Goal: Transaction & Acquisition: Book appointment/travel/reservation

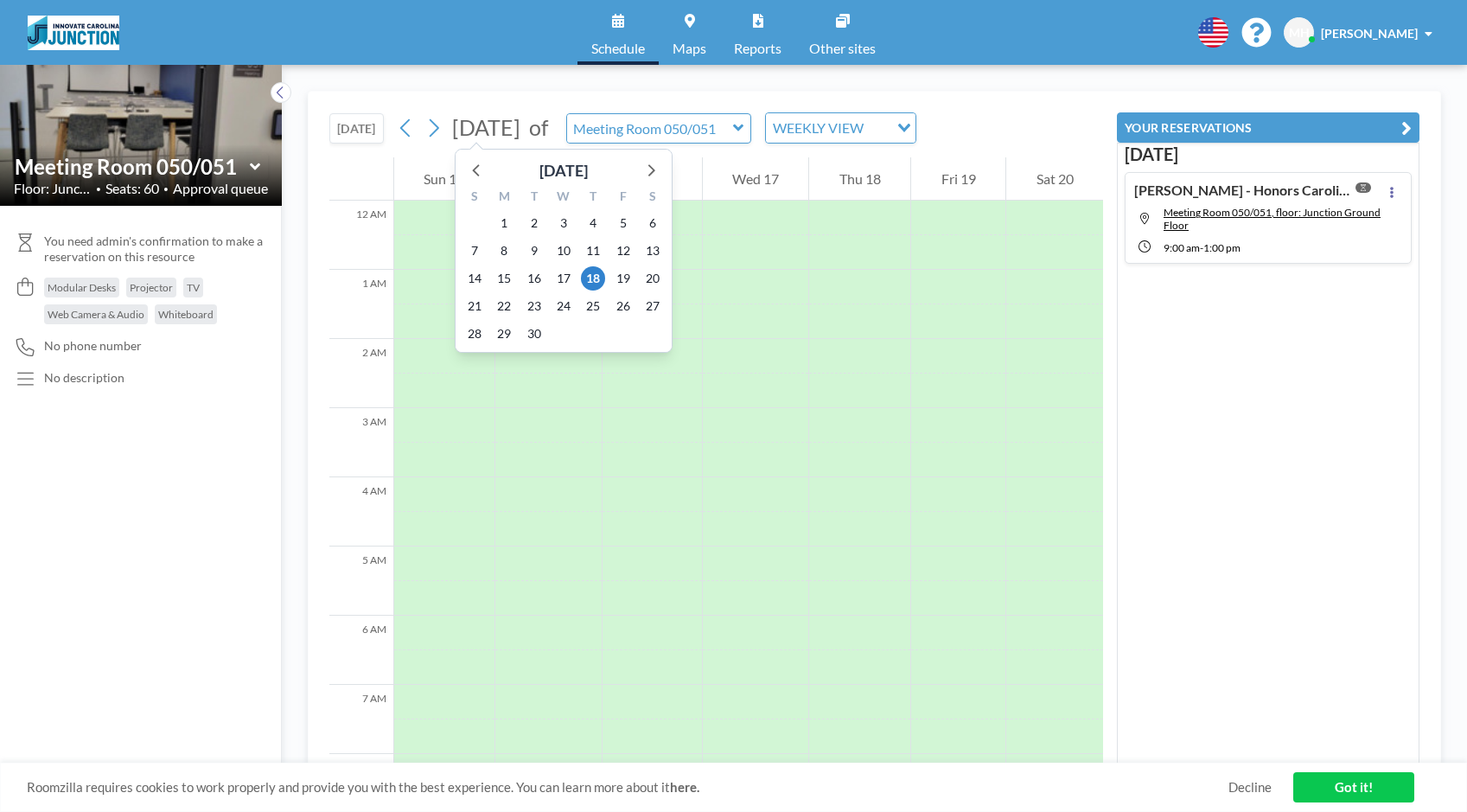
scroll to position [605, 0]
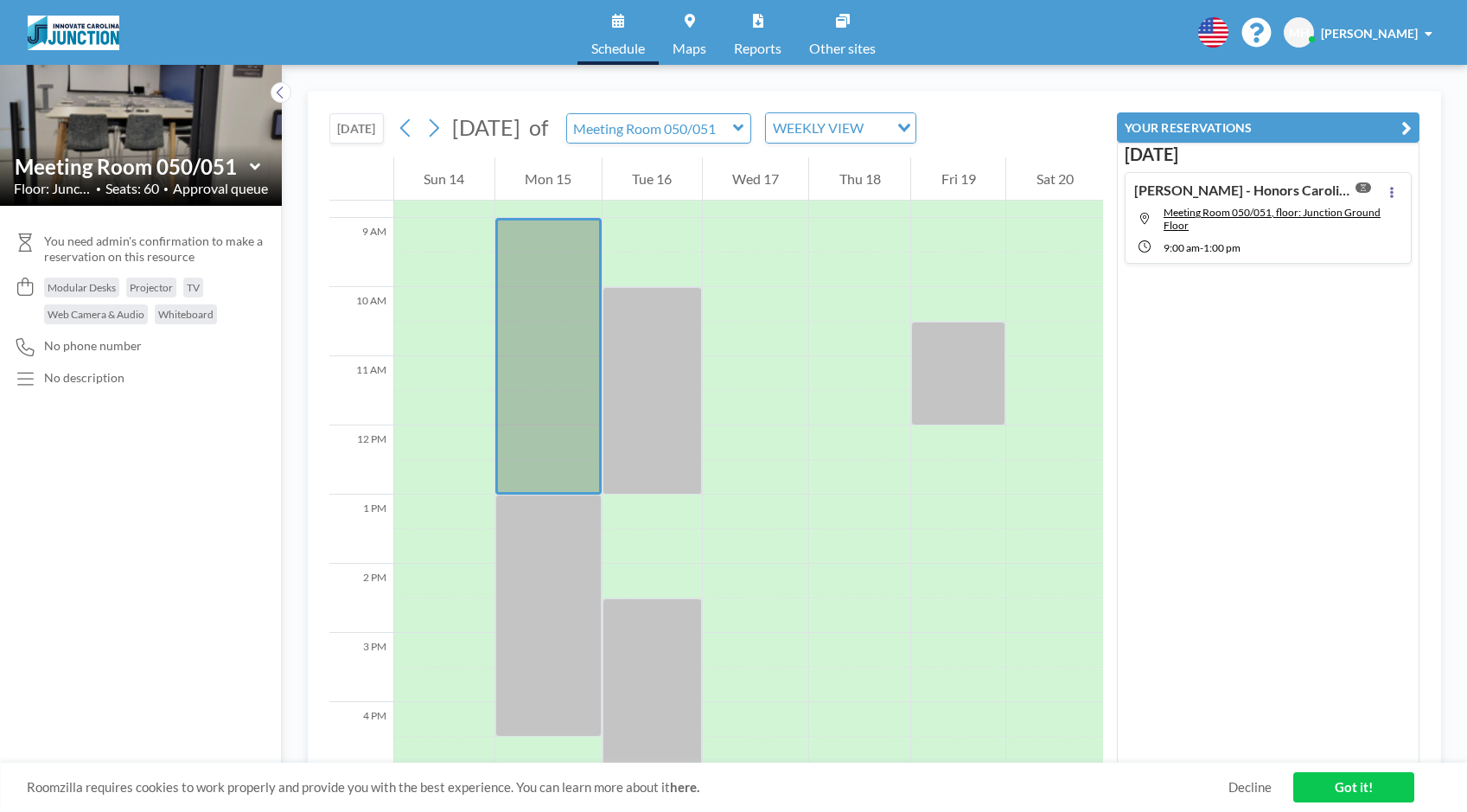
click at [626, 22] on link "Schedule" at bounding box center [618, 32] width 81 height 65
click at [733, 123] on input "text" at bounding box center [650, 128] width 166 height 28
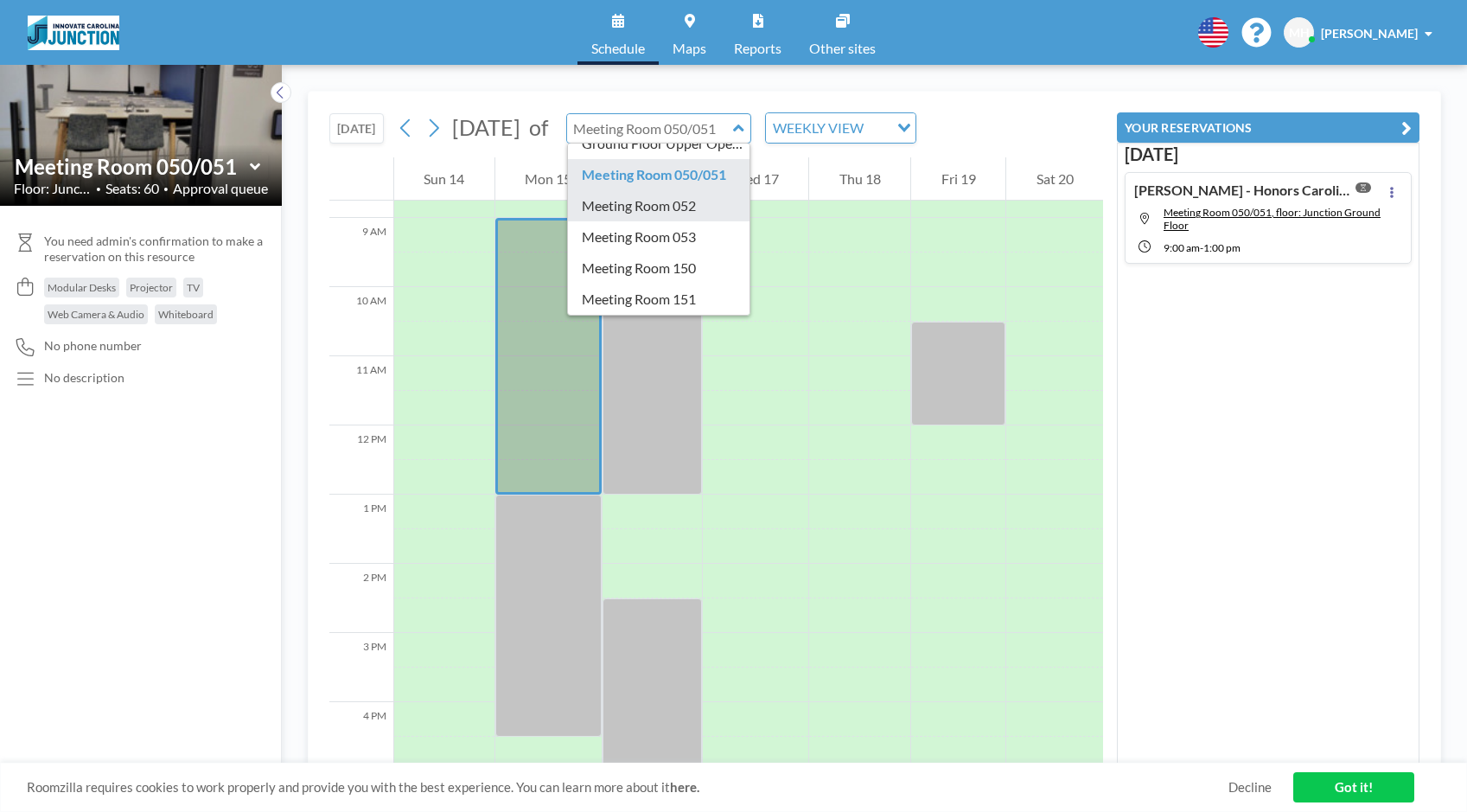
scroll to position [87, 0]
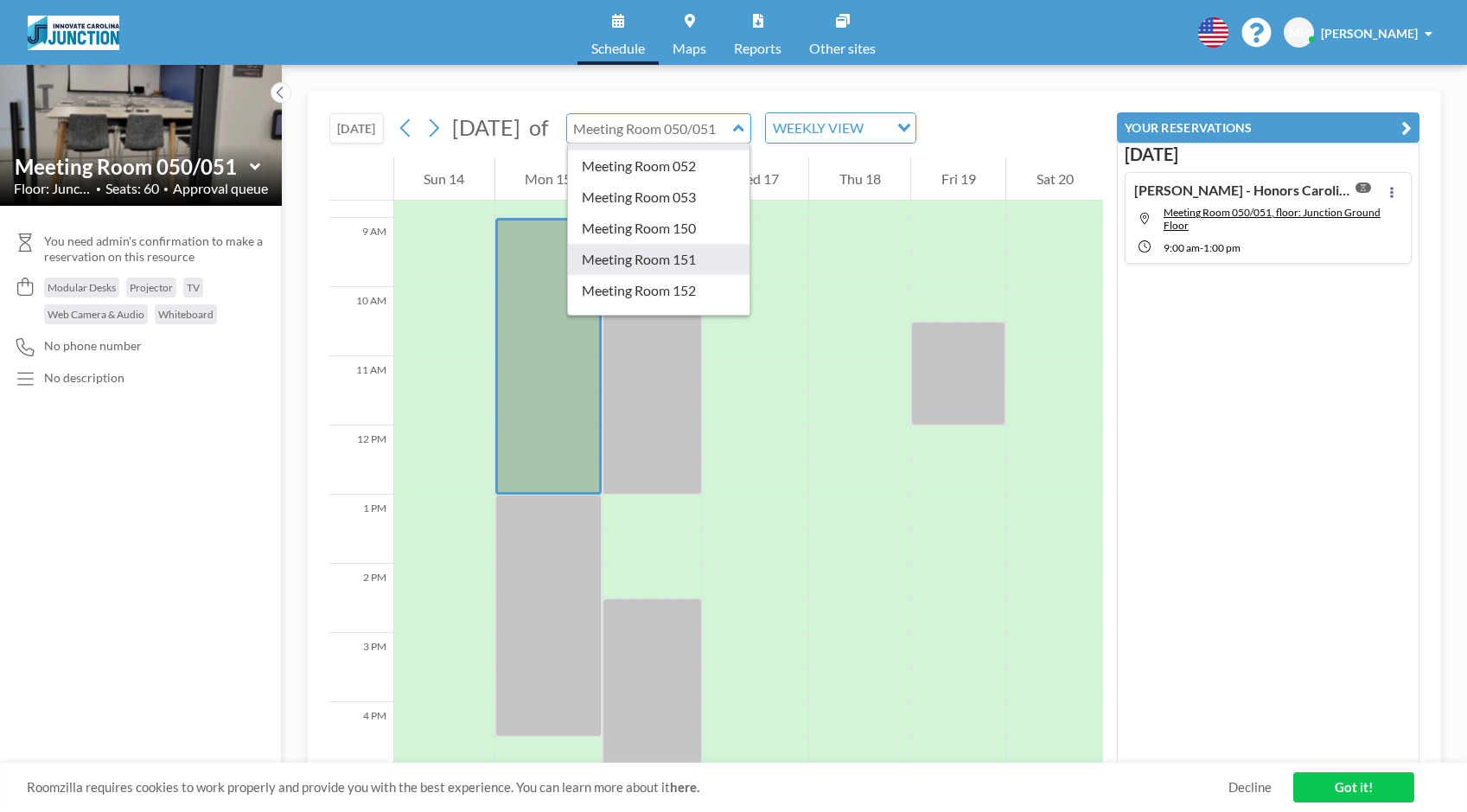
type input "Meeting Room 151"
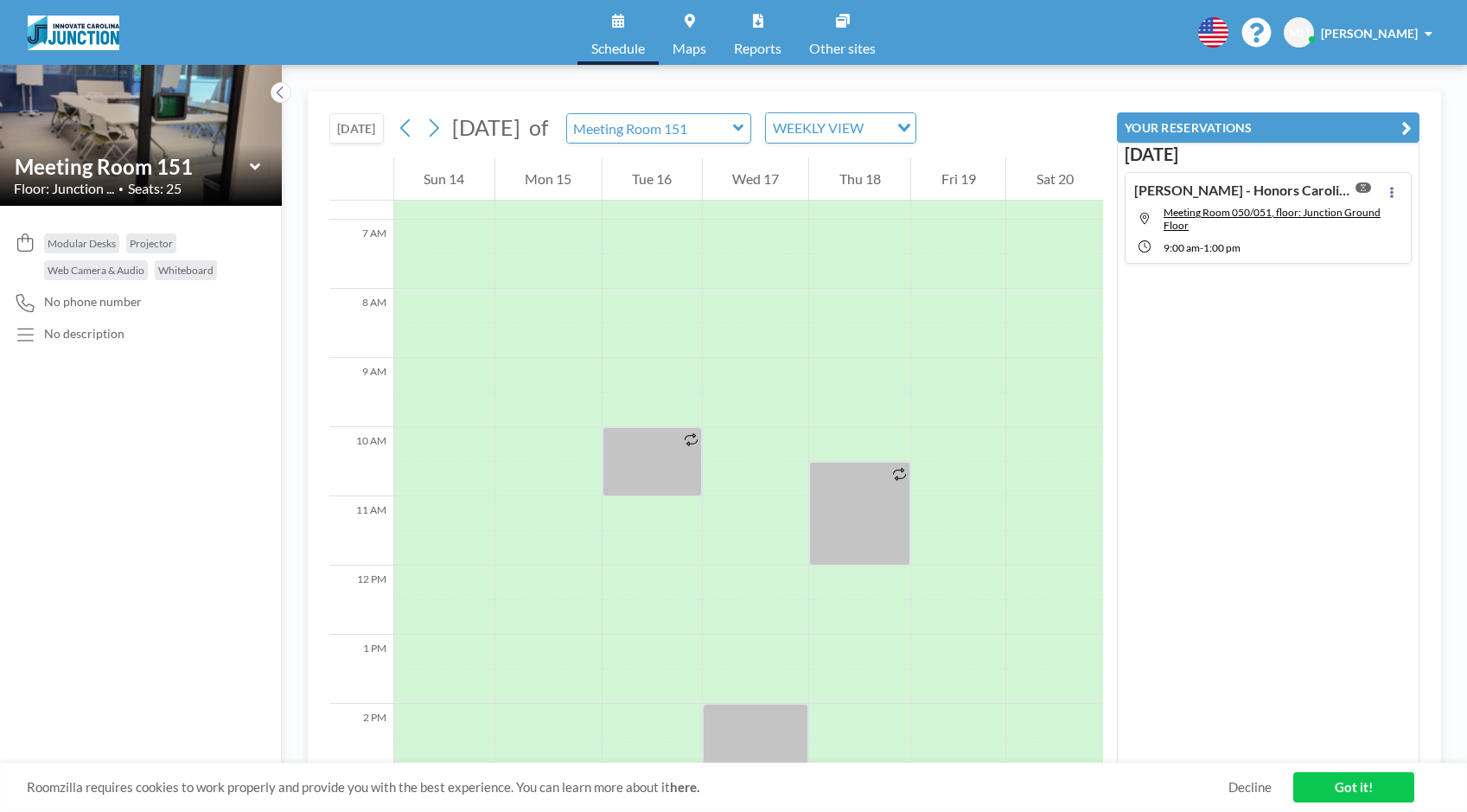
scroll to position [518, 0]
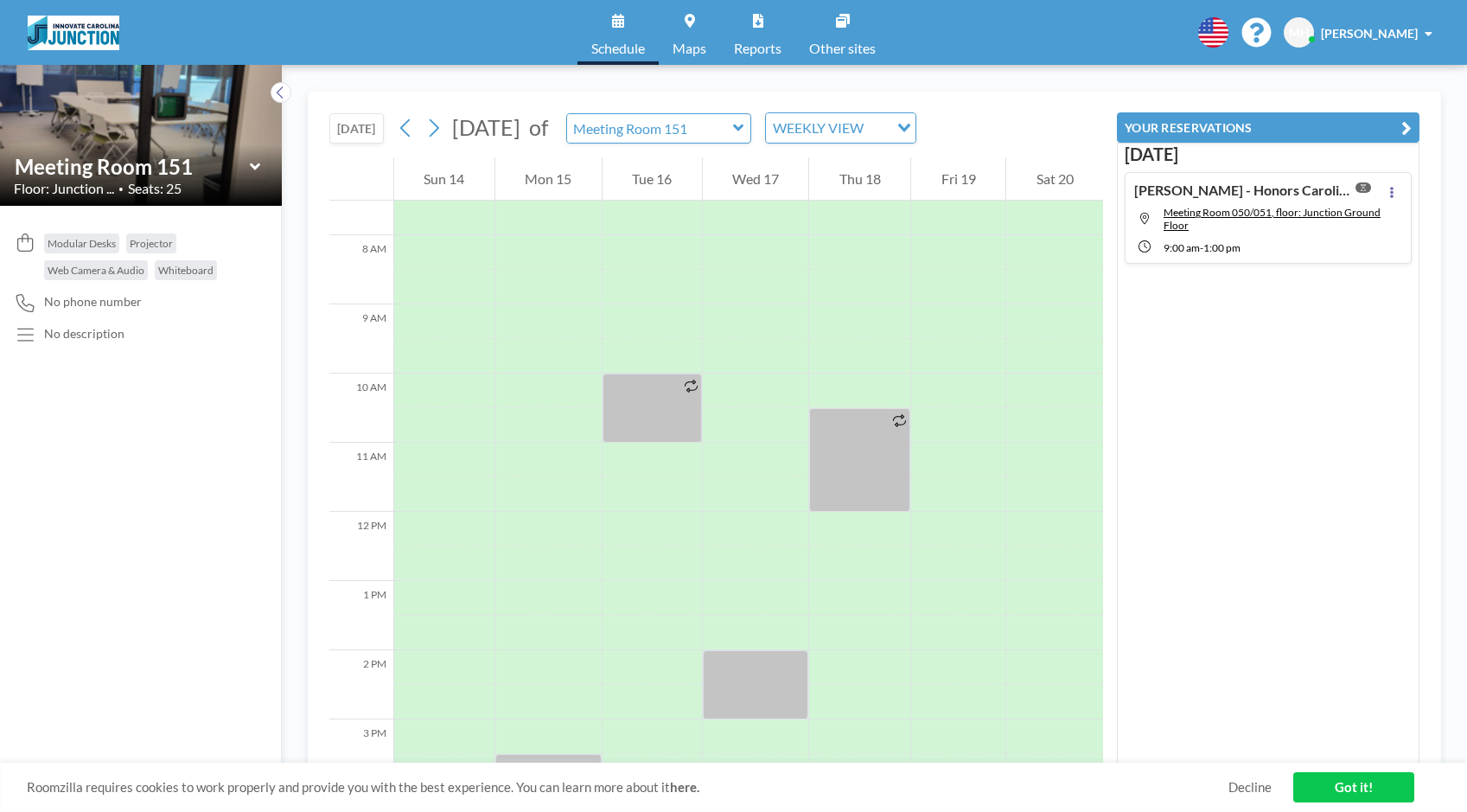
click at [691, 26] on link "Maps" at bounding box center [689, 32] width 61 height 65
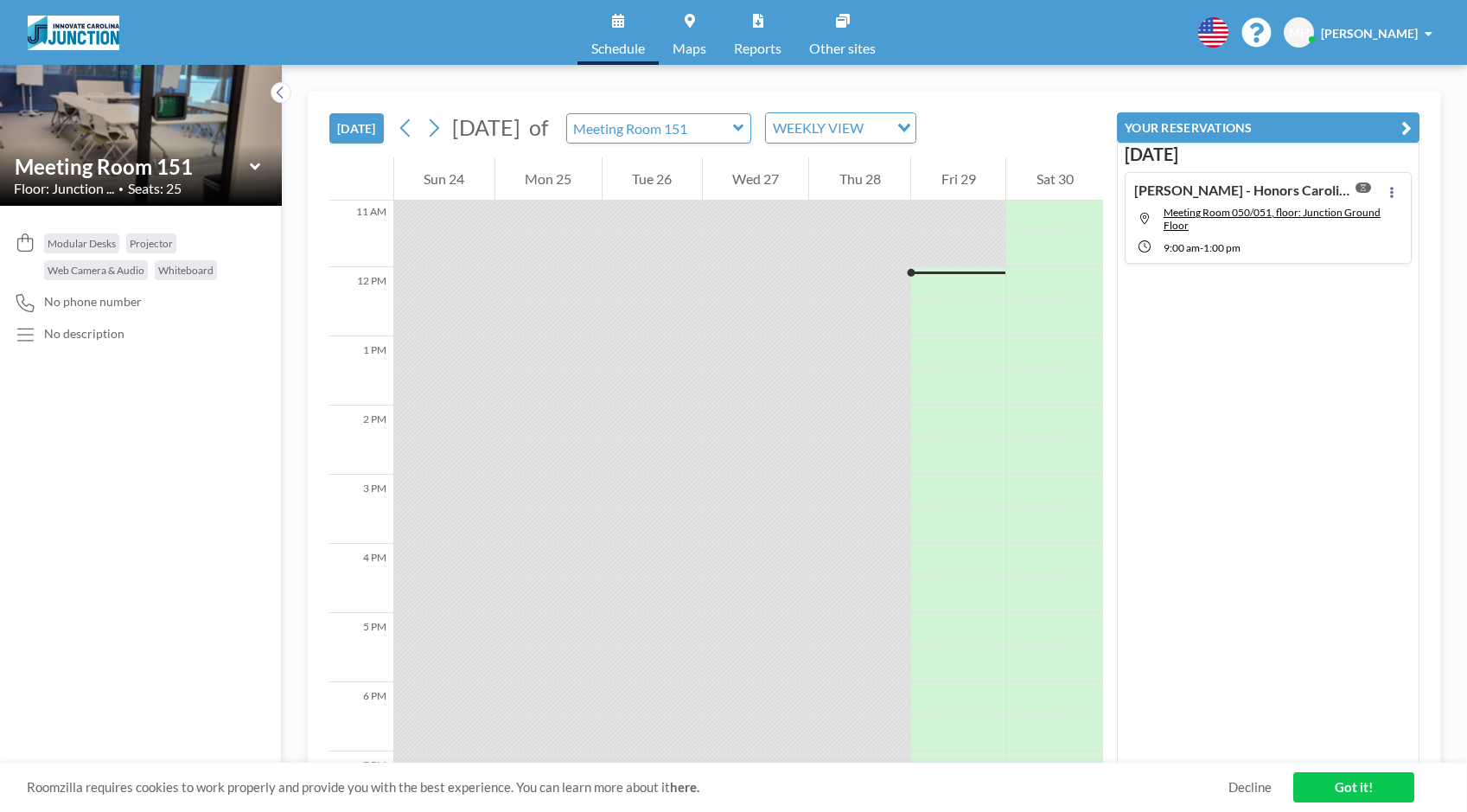
scroll to position [795, 0]
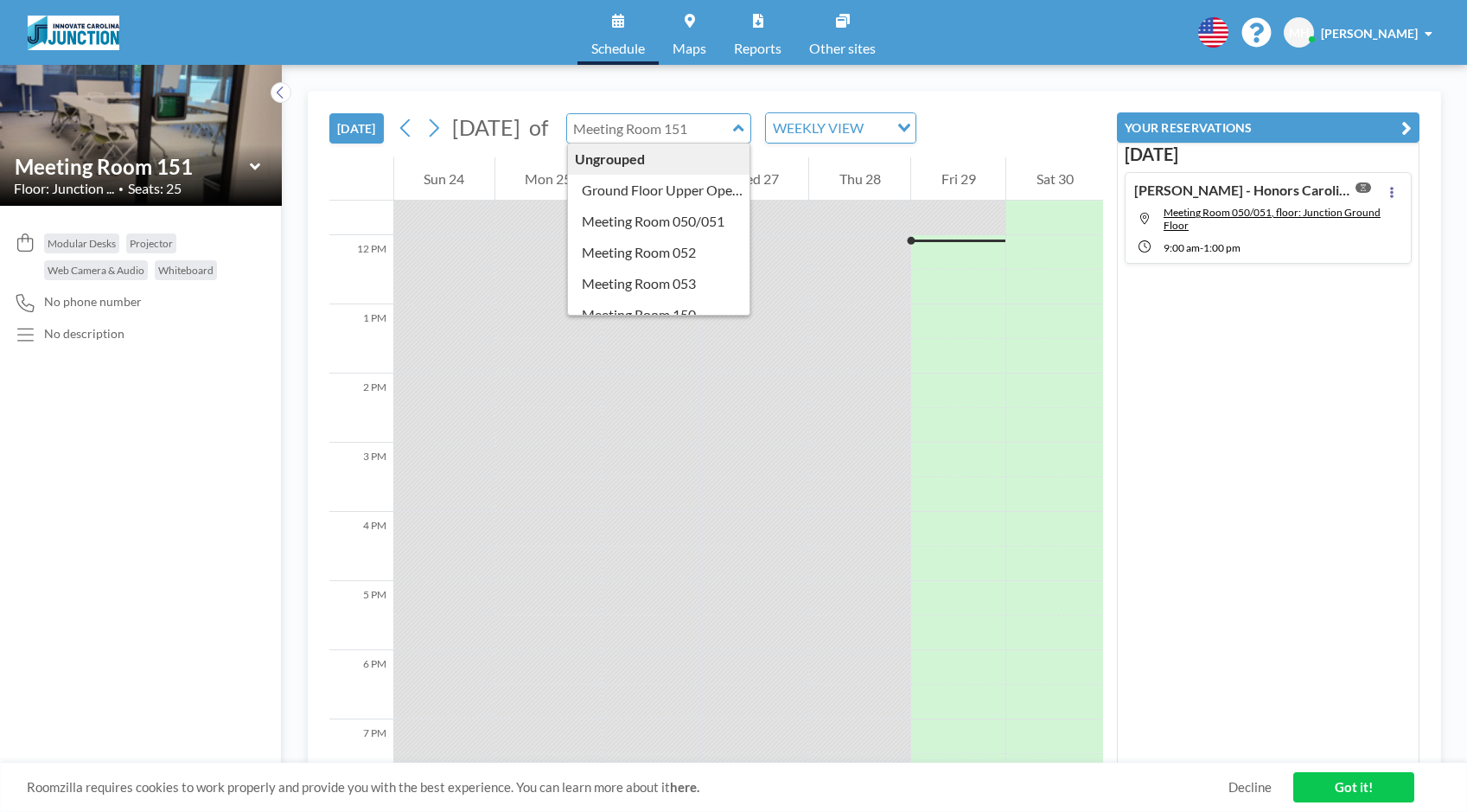
click at [733, 126] on input "text" at bounding box center [650, 128] width 166 height 28
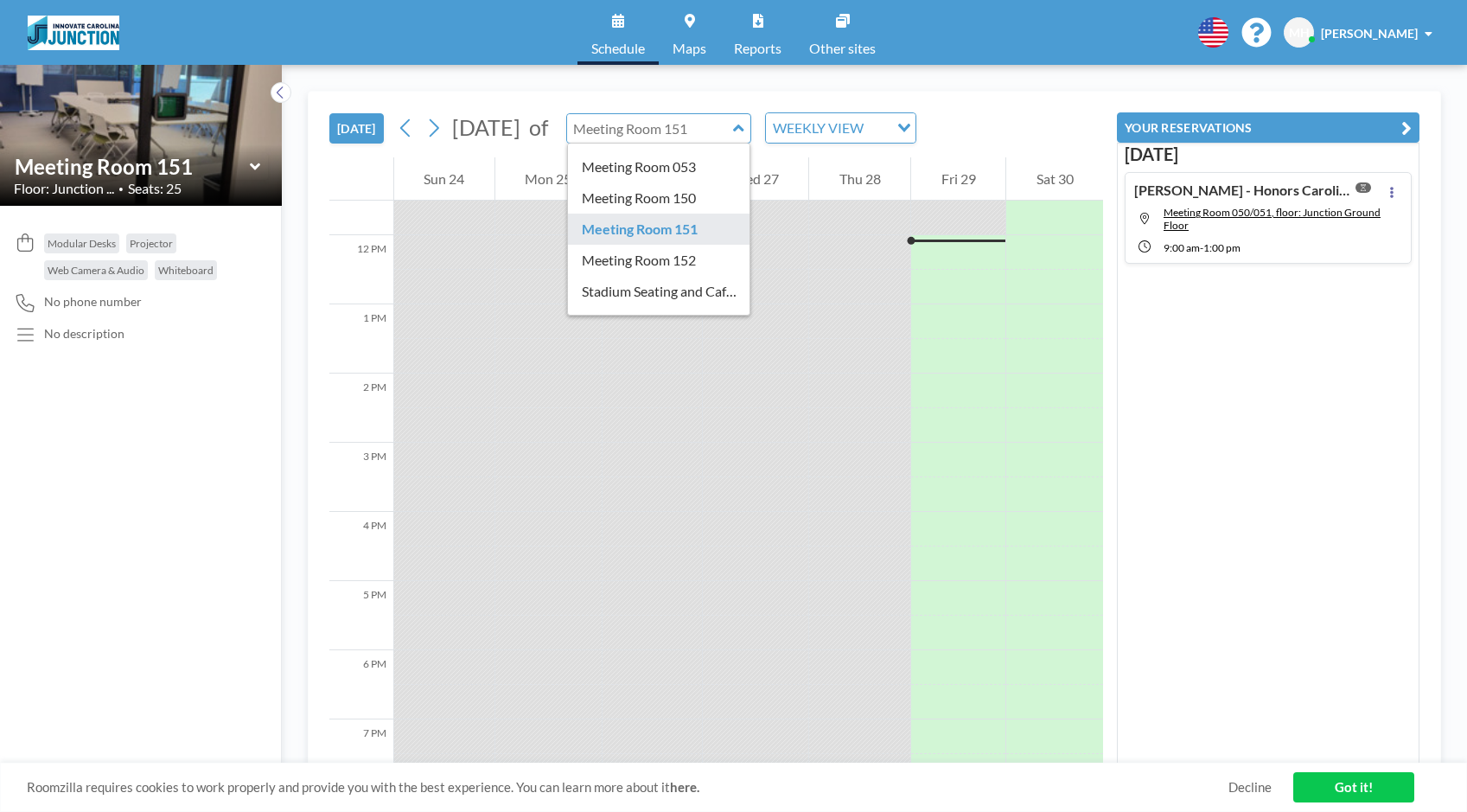
scroll to position [87, 0]
type input "Meeting Room 150"
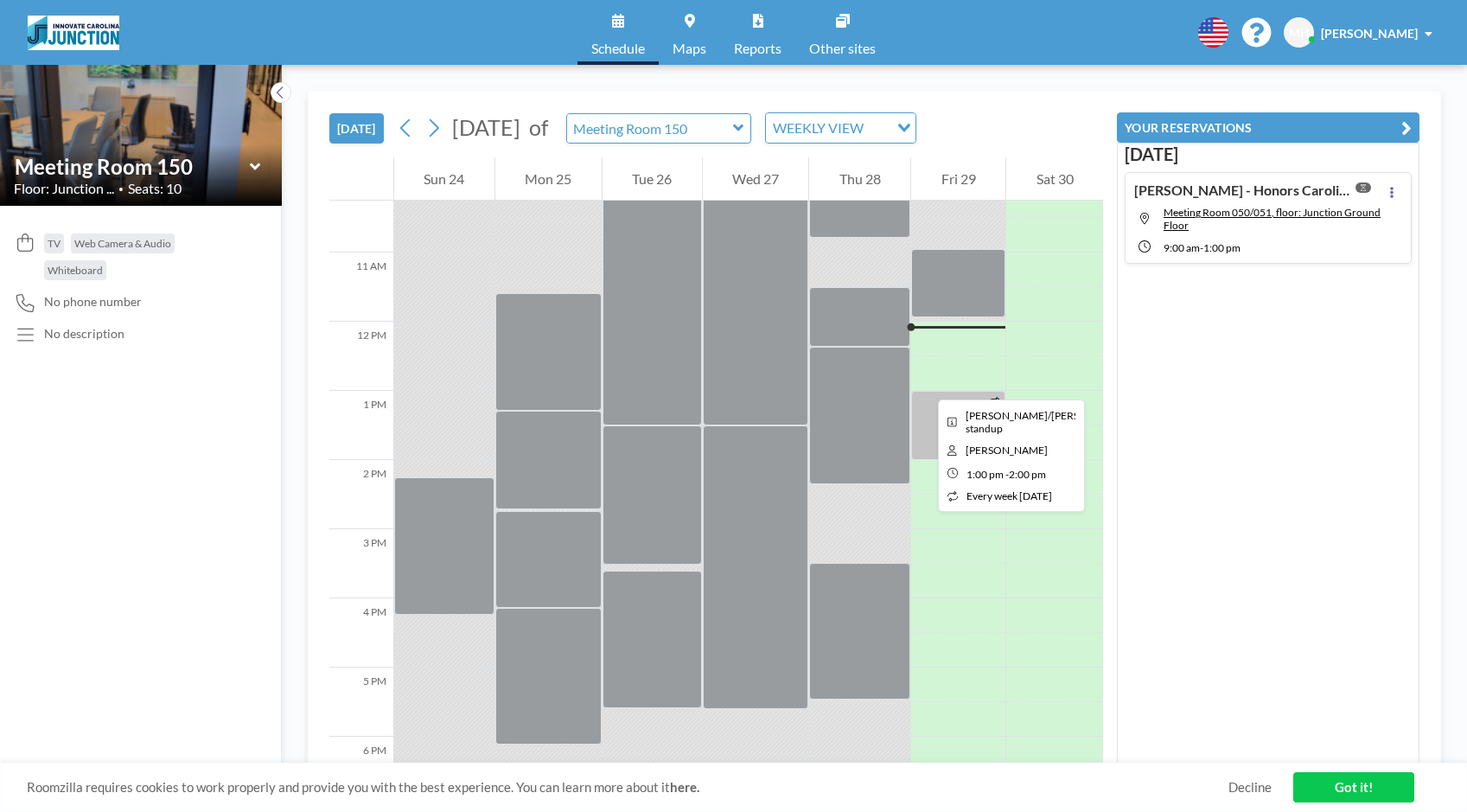
scroll to position [622, 0]
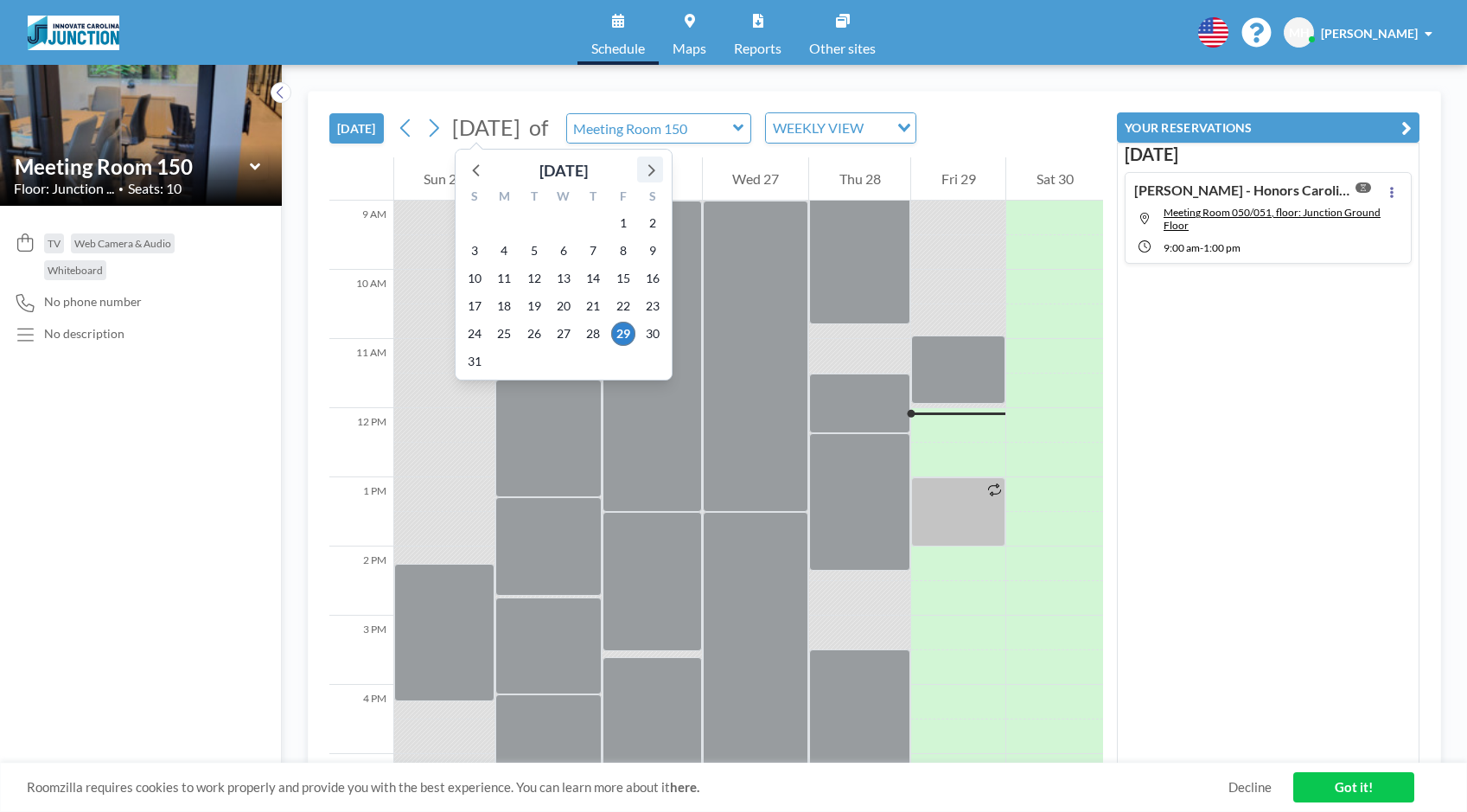
click at [655, 165] on icon at bounding box center [650, 169] width 23 height 23
click at [568, 216] on span "3" at bounding box center [564, 223] width 24 height 24
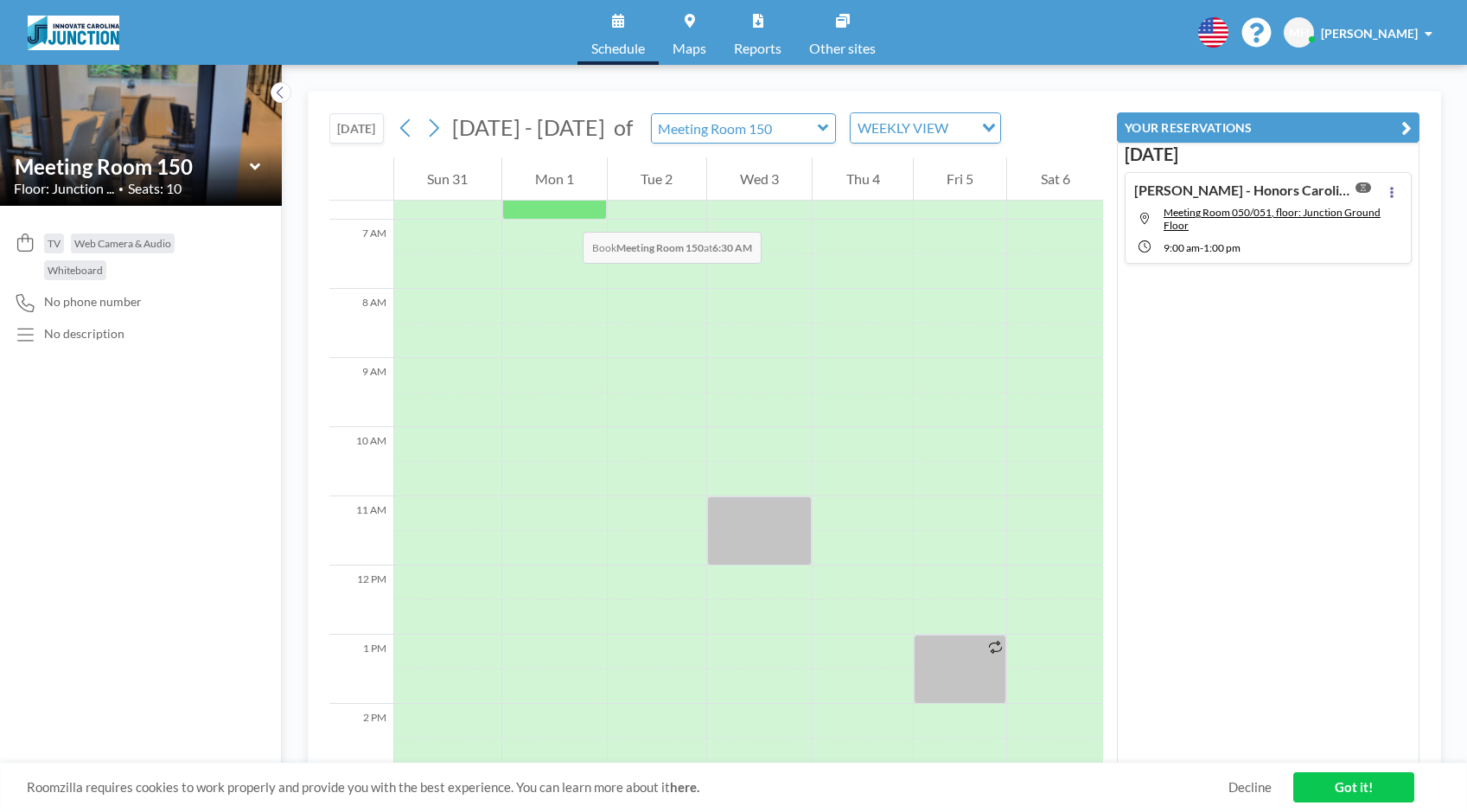
scroll to position [518, 0]
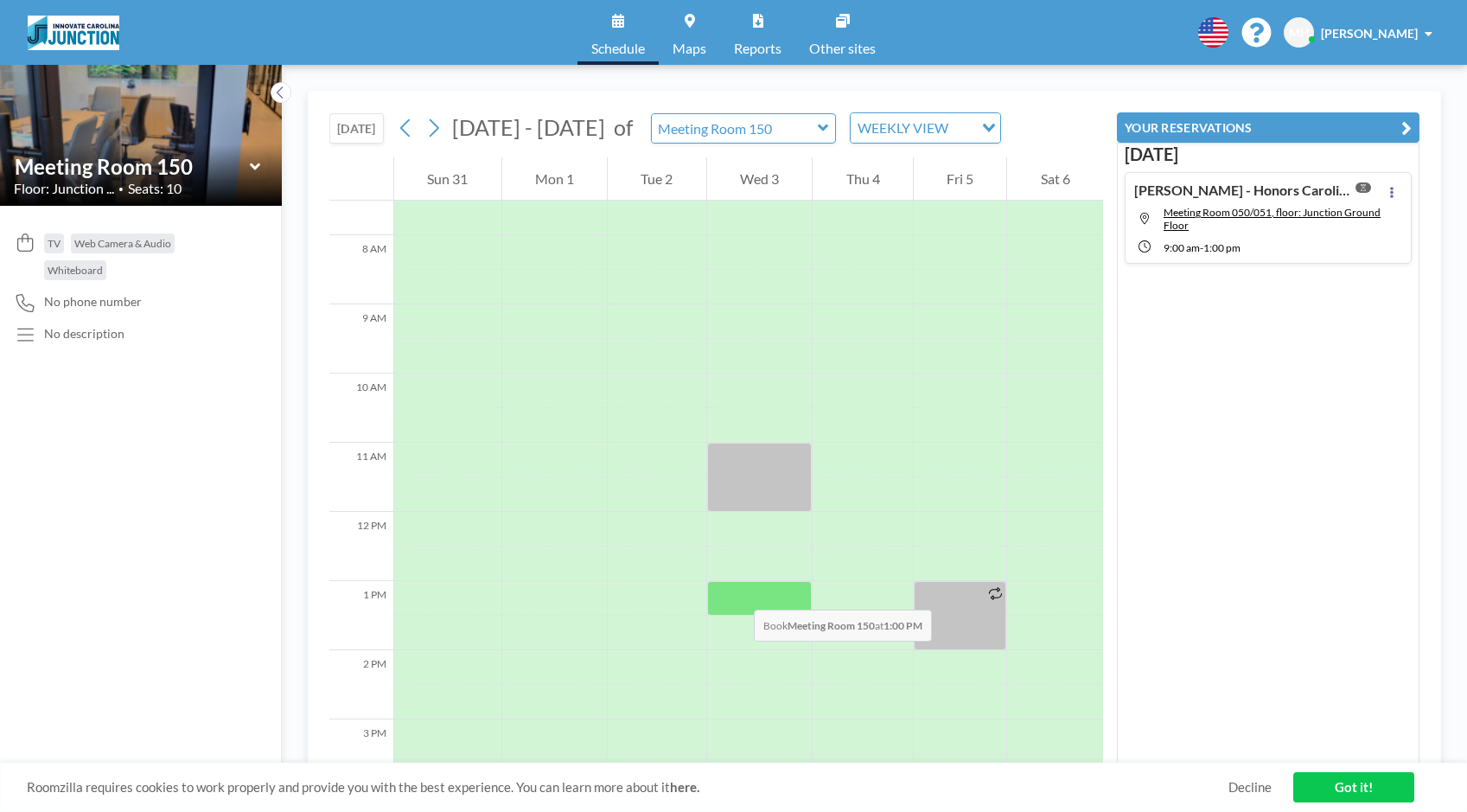
click at [737, 592] on div at bounding box center [759, 597] width 105 height 35
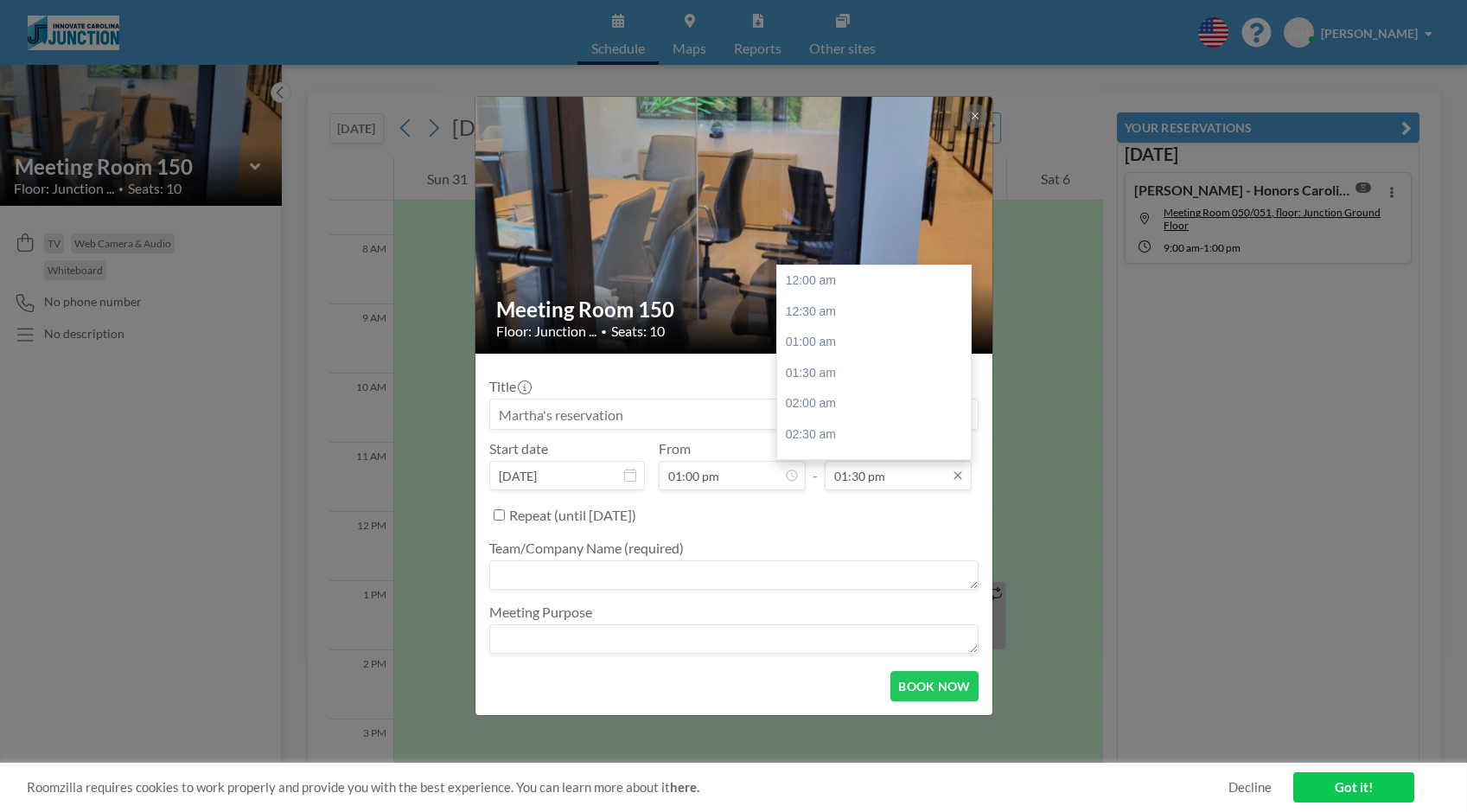
scroll to position [831, 0]
click at [846, 486] on input "01:30 pm" at bounding box center [898, 475] width 147 height 29
click at [821, 306] on div "02:00 pm" at bounding box center [878, 311] width 202 height 31
type input "02:00 pm"
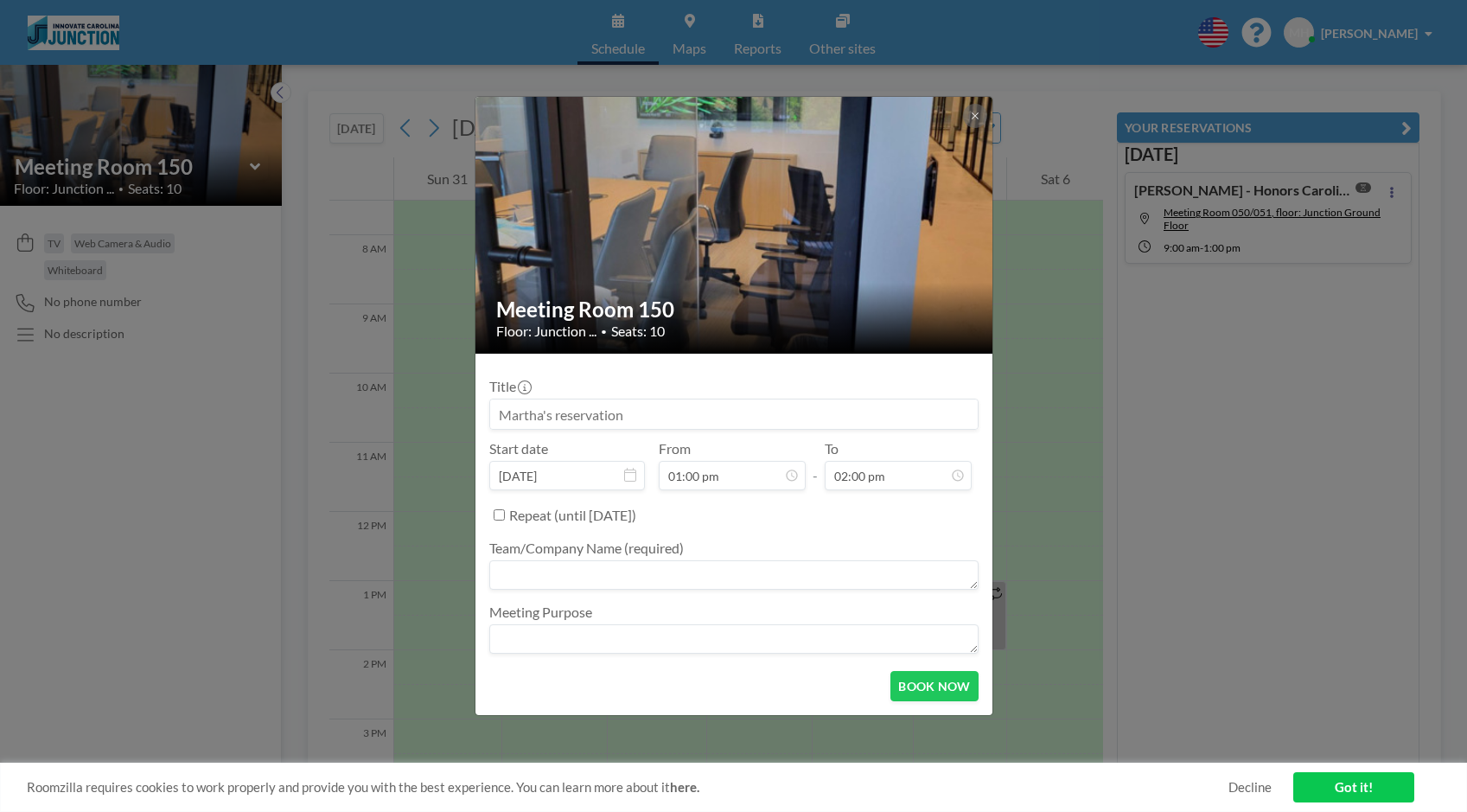
click at [600, 413] on input at bounding box center [734, 413] width 487 height 29
type input "Business Team"
click at [560, 570] on textarea at bounding box center [734, 574] width 489 height 29
type textarea "B"
type textarea "Innovate Business Team"
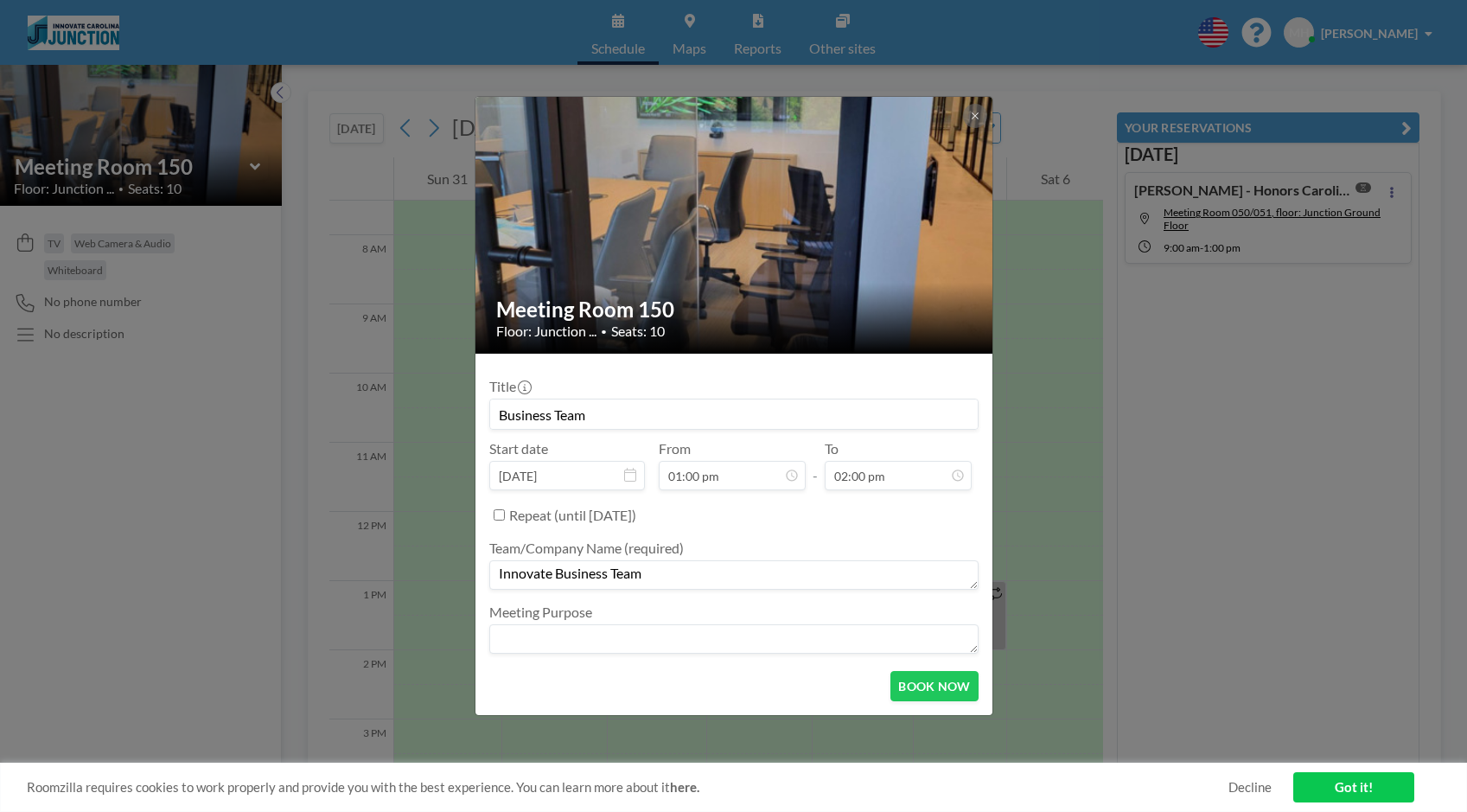
click at [628, 642] on textarea at bounding box center [734, 638] width 489 height 29
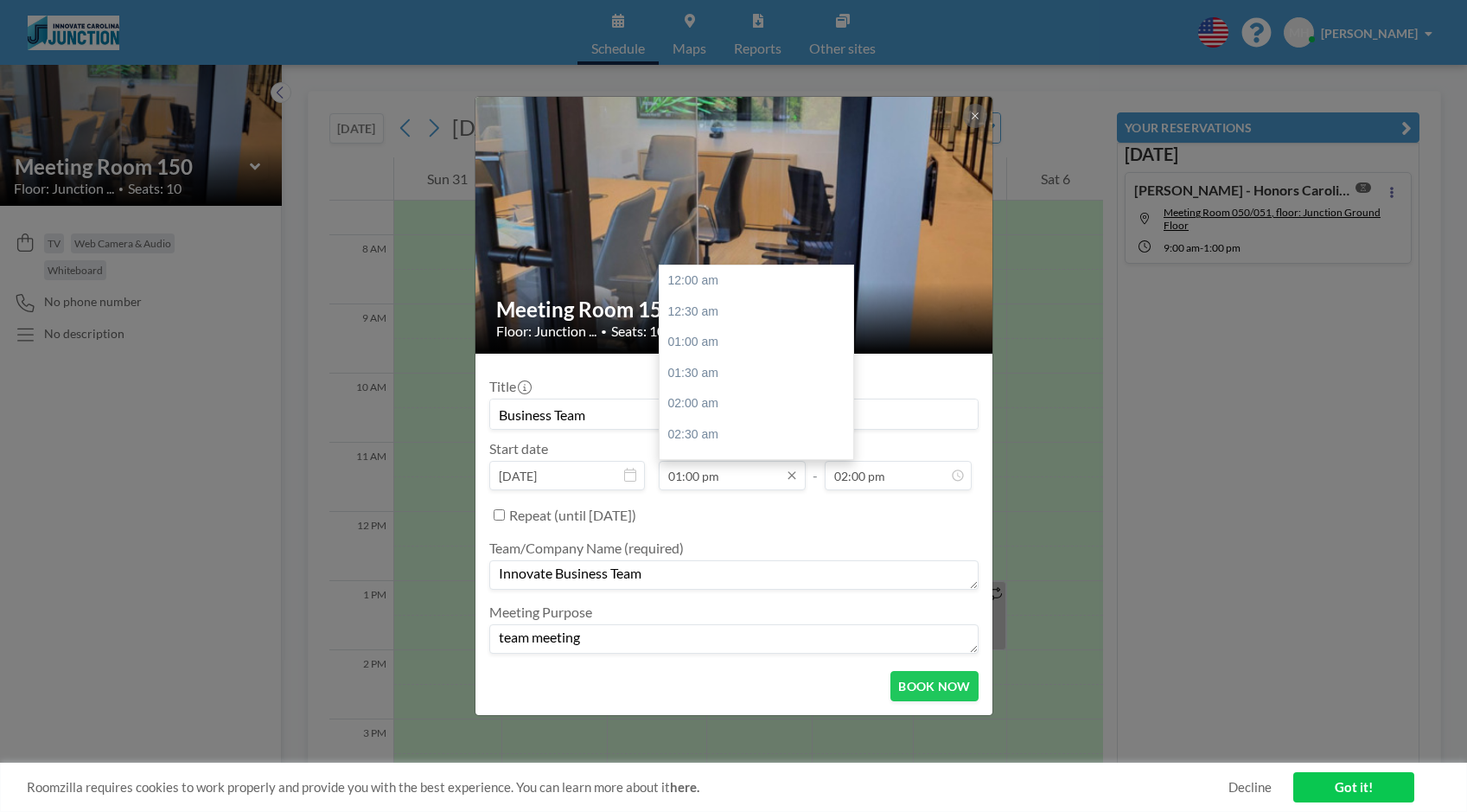
scroll to position [800, 0]
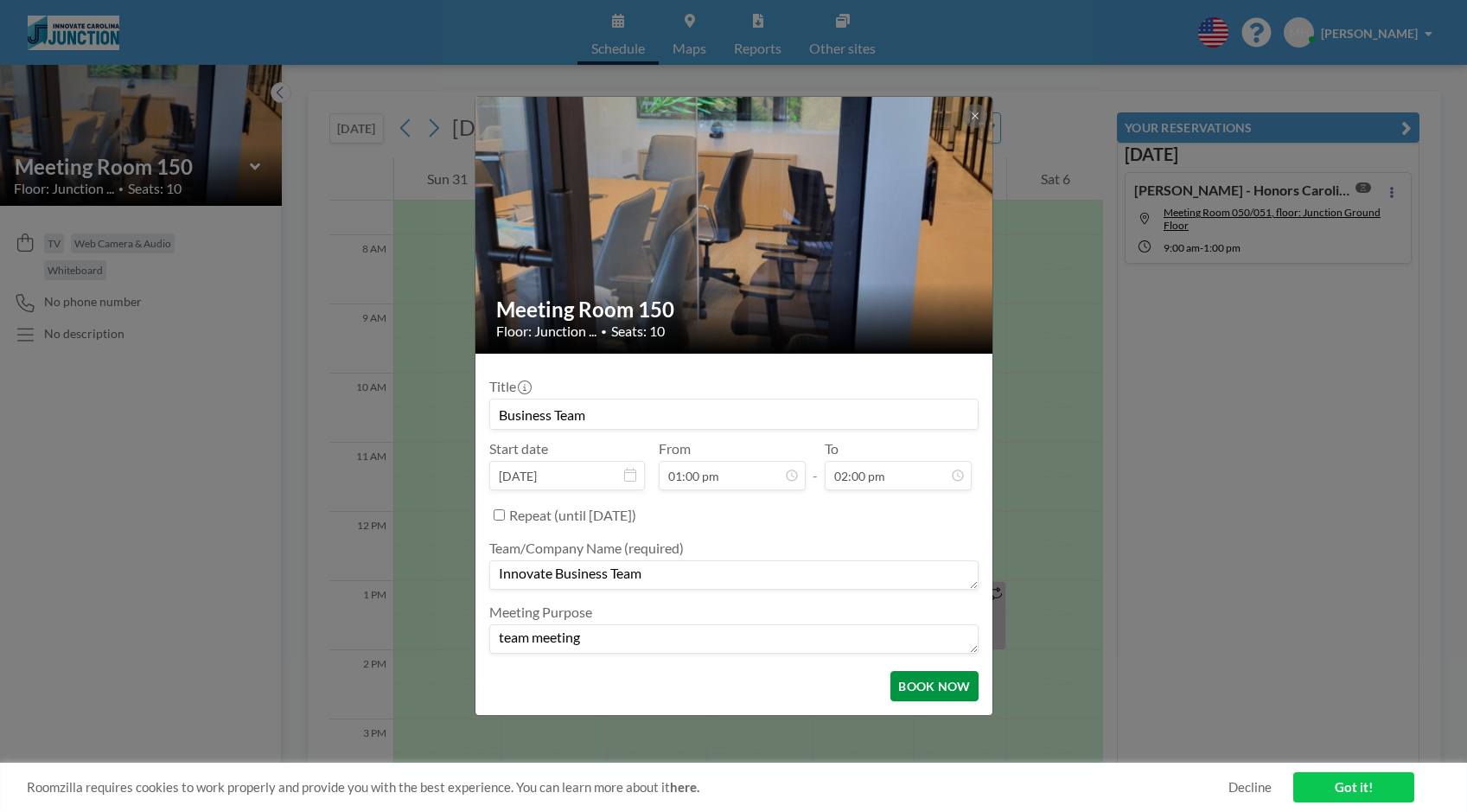
type textarea "team meeting"
click at [914, 689] on button "BOOK NOW" at bounding box center [933, 686] width 88 height 30
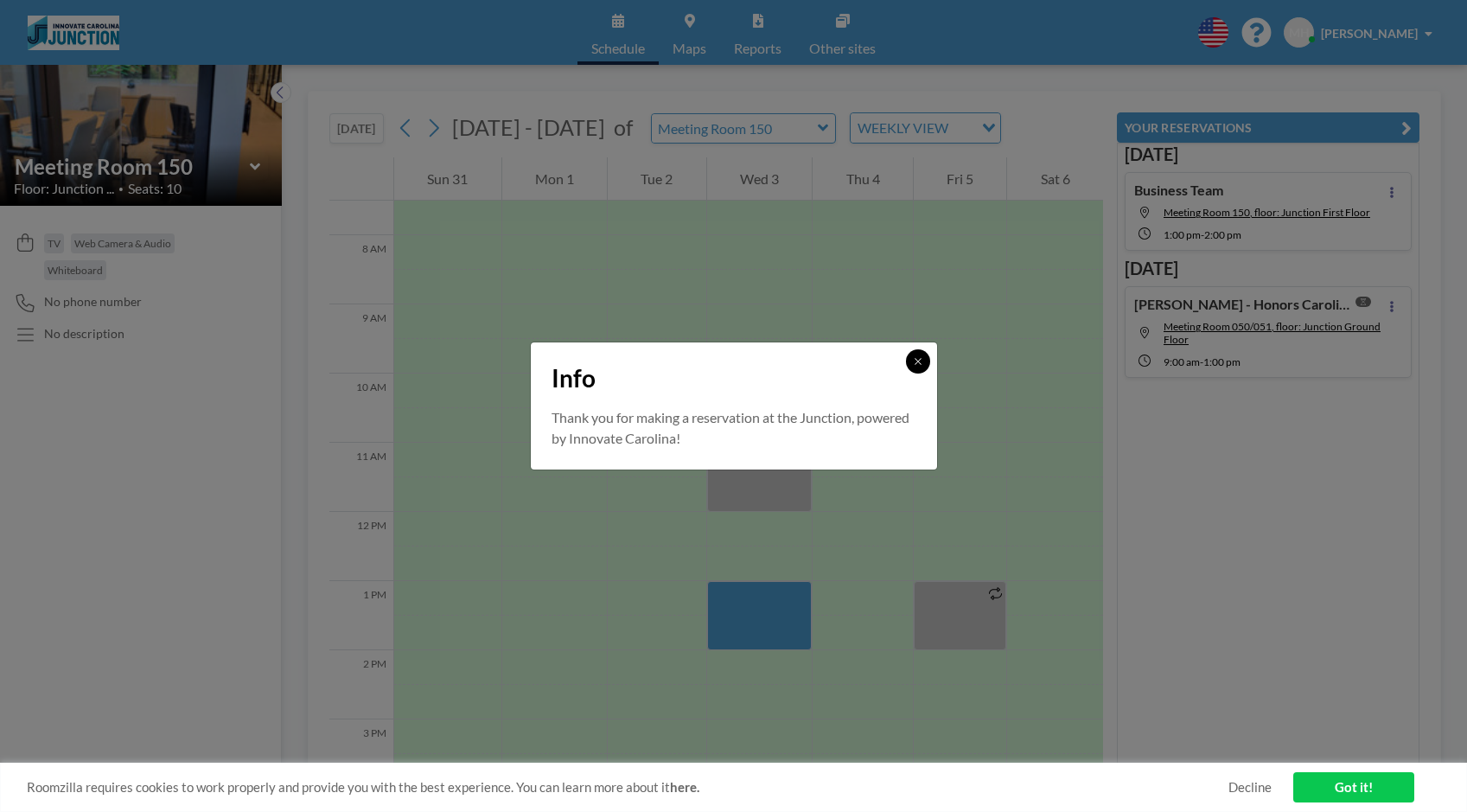
click at [924, 356] on button at bounding box center [918, 361] width 24 height 24
